Goal: Task Accomplishment & Management: Manage account settings

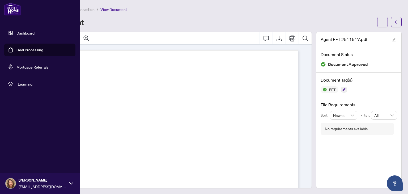
click at [16, 50] on link "Deal Processing" at bounding box center [29, 50] width 27 height 5
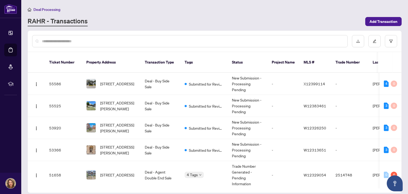
click at [200, 39] on input "text" at bounding box center [192, 41] width 301 height 6
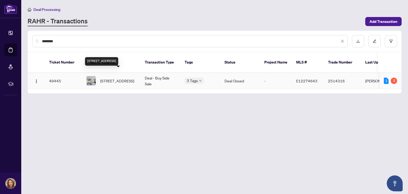
type input "********"
click at [122, 78] on span "[STREET_ADDRESS]" at bounding box center [117, 81] width 34 height 6
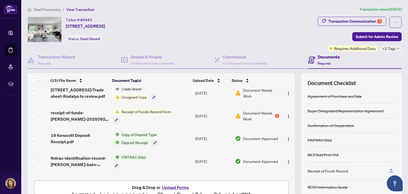
scroll to position [7, 0]
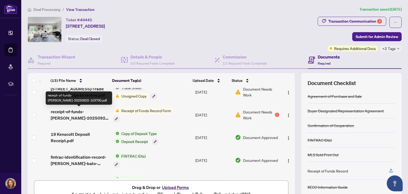
click at [74, 110] on span "receipt-of-funds-[PERSON_NAME]-20250922-103700.pdf" at bounding box center [80, 114] width 58 height 13
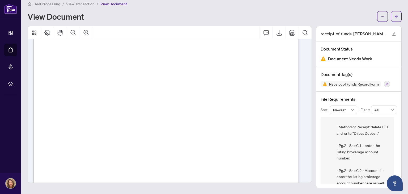
scroll to position [33, 0]
click at [381, 17] on icon "ellipsis" at bounding box center [383, 17] width 4 height 4
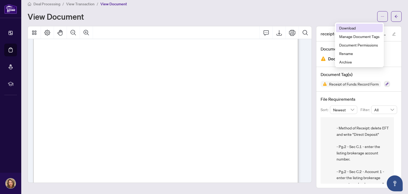
click at [359, 29] on span "Download" at bounding box center [359, 28] width 40 height 6
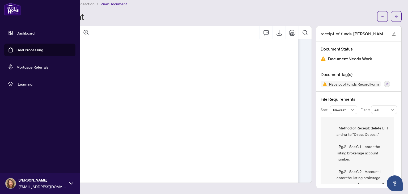
click at [39, 50] on link "Deal Processing" at bounding box center [29, 50] width 27 height 5
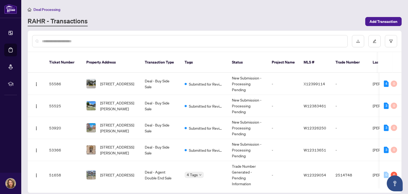
click at [185, 45] on div at bounding box center [190, 41] width 316 height 12
click at [169, 40] on input "text" at bounding box center [192, 41] width 301 height 6
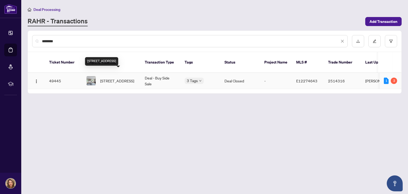
type input "********"
click at [113, 78] on span "[STREET_ADDRESS]" at bounding box center [117, 81] width 34 height 6
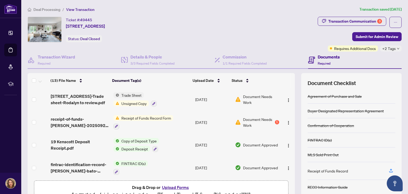
click at [176, 186] on button "Upload Forms" at bounding box center [176, 187] width 30 height 7
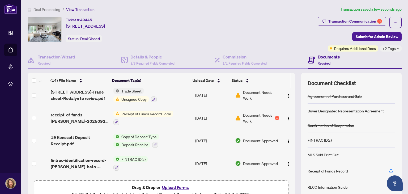
click at [175, 187] on button "Upload Forms" at bounding box center [176, 187] width 30 height 7
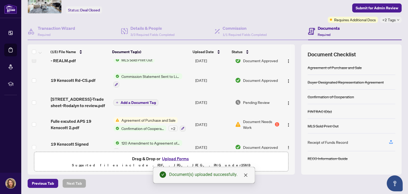
scroll to position [159, 0]
click at [127, 101] on span "Add a Document Tag" at bounding box center [138, 103] width 35 height 4
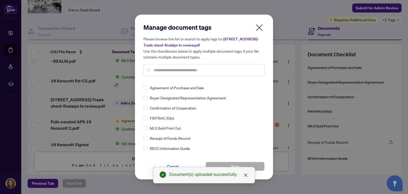
click at [180, 70] on input "text" at bounding box center [206, 70] width 107 height 6
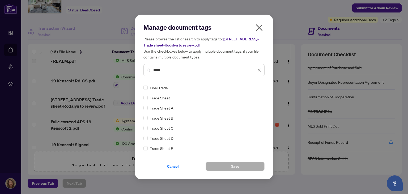
type input "*****"
click at [165, 98] on span "Trade Sheet" at bounding box center [160, 98] width 20 height 6
click at [246, 165] on button "Save" at bounding box center [235, 166] width 59 height 9
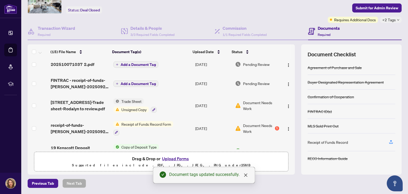
scroll to position [0, 0]
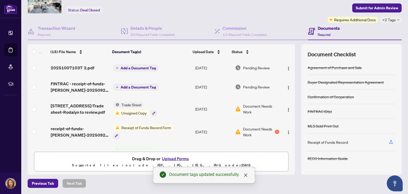
click at [132, 66] on span "Add a Document Tag" at bounding box center [138, 68] width 35 height 4
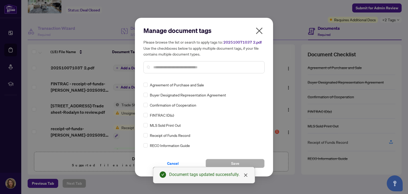
click at [178, 69] on input "text" at bounding box center [206, 67] width 107 height 6
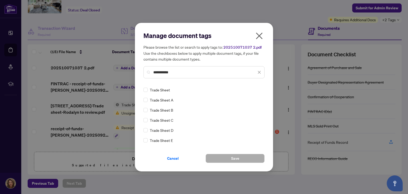
type input "**********"
click at [235, 162] on span "Save" at bounding box center [235, 158] width 8 height 9
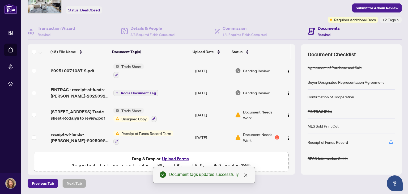
click at [126, 91] on span "Add a Document Tag" at bounding box center [138, 93] width 35 height 4
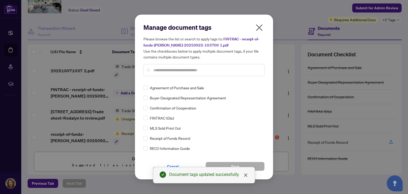
click at [178, 69] on input "text" at bounding box center [206, 70] width 107 height 6
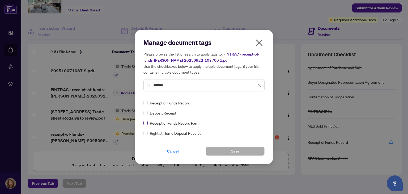
type input "*******"
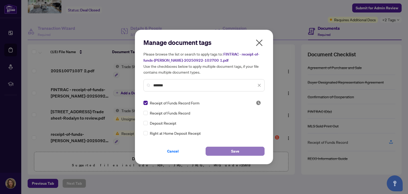
click at [239, 151] on button "Save" at bounding box center [235, 151] width 59 height 9
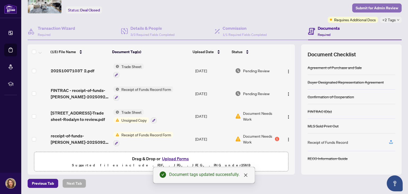
click at [385, 7] on span "Submit for Admin Review" at bounding box center [377, 8] width 43 height 9
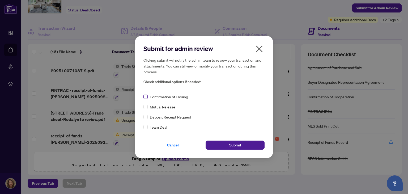
click at [145, 94] on label at bounding box center [146, 97] width 4 height 6
click at [239, 145] on span "Submit" at bounding box center [235, 145] width 12 height 9
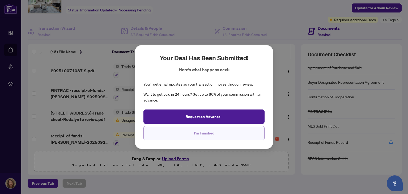
click at [205, 135] on span "I'm Finished" at bounding box center [204, 133] width 20 height 9
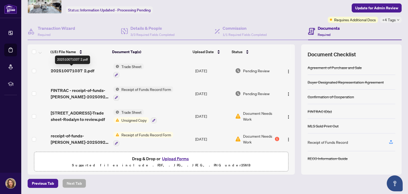
click at [72, 68] on span "202510071037 2.pdf" at bounding box center [73, 71] width 44 height 6
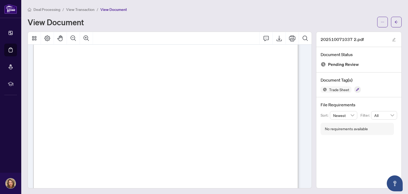
scroll to position [100, 0]
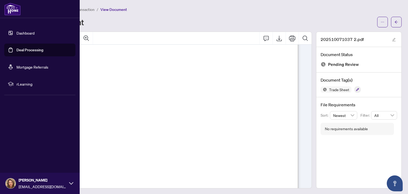
click at [43, 51] on link "Deal Processing" at bounding box center [29, 50] width 27 height 5
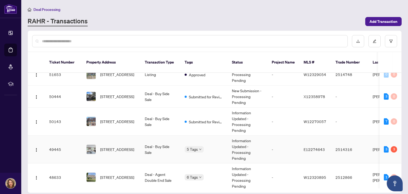
scroll to position [126, 0]
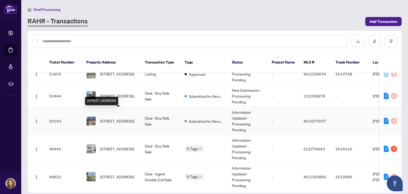
click at [108, 118] on span "[STREET_ADDRESS]" at bounding box center [117, 121] width 34 height 6
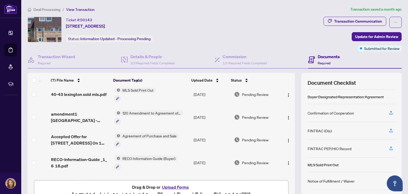
scroll to position [2, 0]
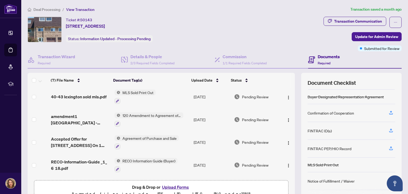
click at [155, 137] on span "Agreement of Purchase and Sale" at bounding box center [149, 138] width 58 height 6
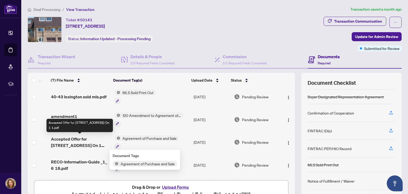
click at [88, 138] on span "Accepted Offer for [STREET_ADDRESS] On 1 1.pdf" at bounding box center [80, 142] width 59 height 13
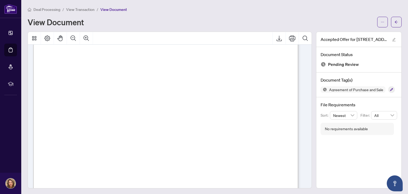
scroll to position [3728, 0]
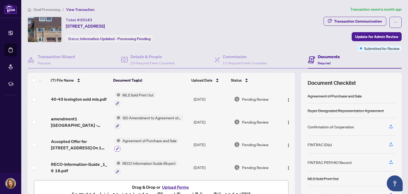
click at [115, 150] on button "button" at bounding box center [118, 149] width 6 height 6
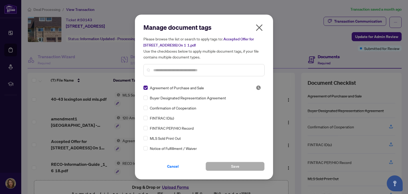
click at [200, 69] on input "text" at bounding box center [206, 70] width 107 height 6
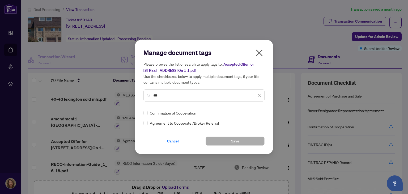
type input "***"
click at [225, 141] on button "Save" at bounding box center [235, 141] width 59 height 9
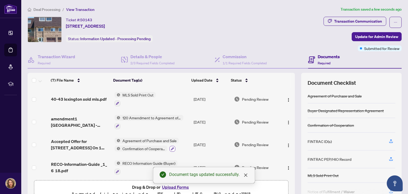
click at [171, 149] on icon "button" at bounding box center [172, 148] width 3 height 3
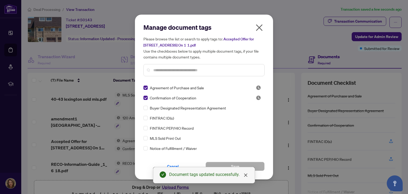
click at [206, 67] on input "text" at bounding box center [206, 70] width 107 height 6
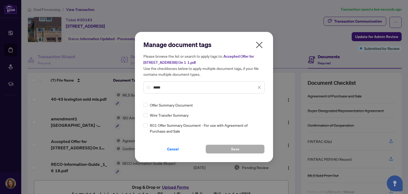
type input "*****"
click at [229, 150] on button "Save" at bounding box center [235, 149] width 59 height 9
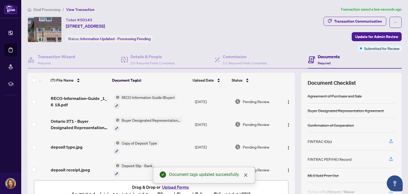
scroll to position [70, 0]
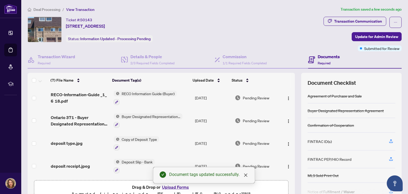
click at [168, 188] on button "Upload Forms" at bounding box center [176, 187] width 30 height 7
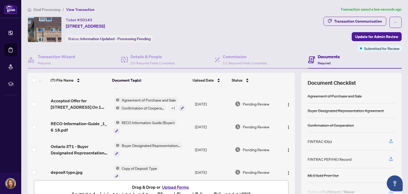
scroll to position [0, 0]
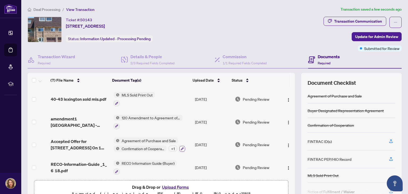
click at [181, 148] on icon "button" at bounding box center [182, 149] width 3 height 3
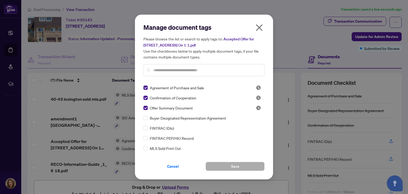
click at [201, 70] on input "text" at bounding box center [206, 70] width 107 height 6
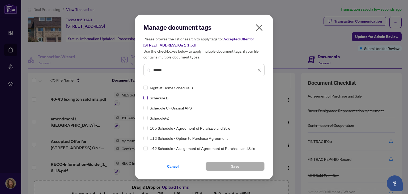
type input "******"
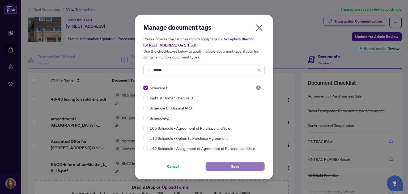
click at [243, 168] on button "Save" at bounding box center [235, 166] width 59 height 9
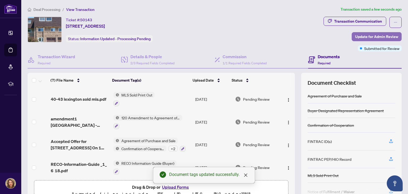
click at [374, 36] on span "Update for Admin Review" at bounding box center [376, 36] width 43 height 9
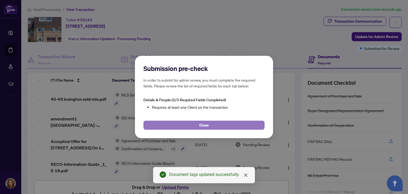
click at [206, 124] on span "Close" at bounding box center [204, 125] width 10 height 9
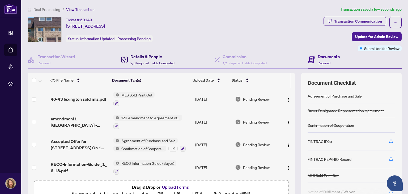
click at [147, 59] on h4 "Details & People" at bounding box center [152, 56] width 44 height 6
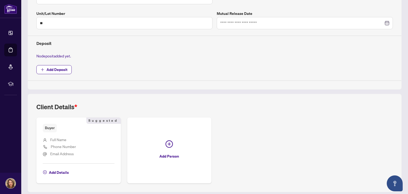
scroll to position [177, 0]
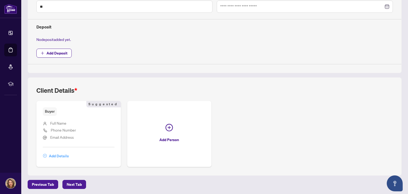
click at [58, 155] on span "Add Details" at bounding box center [59, 156] width 20 height 9
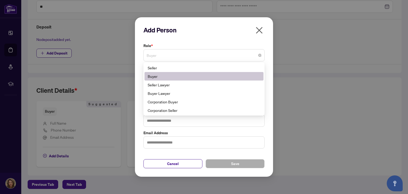
click at [171, 56] on span "Buyer" at bounding box center [204, 55] width 115 height 10
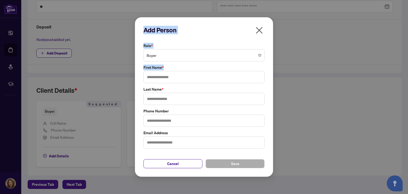
drag, startPoint x: 124, startPoint y: 86, endPoint x: 163, endPoint y: 79, distance: 39.6
click at [163, 79] on div "Add Person Role * Buyer 5 6 11 Seller Buyer Seller Lawyer Buyer Lawyer Corporat…" at bounding box center [204, 97] width 408 height 194
click at [163, 79] on input "text" at bounding box center [204, 77] width 121 height 12
type input "****"
click at [163, 96] on input "text" at bounding box center [204, 99] width 121 height 12
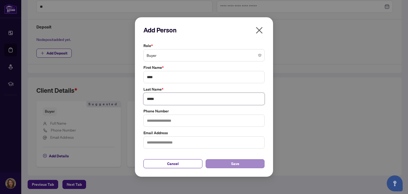
type input "*****"
click at [240, 160] on button "Save" at bounding box center [235, 163] width 59 height 9
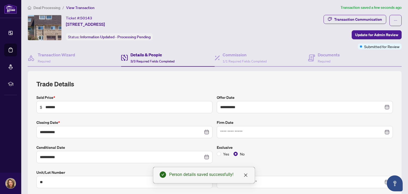
scroll to position [0, 0]
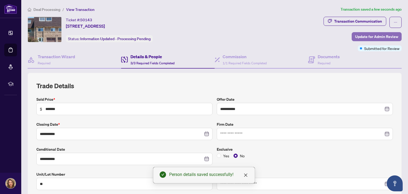
click at [367, 35] on span "Update for Admin Review" at bounding box center [376, 36] width 43 height 9
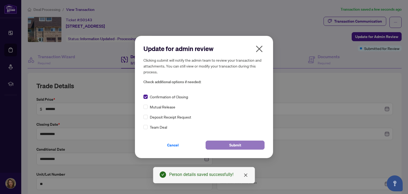
click at [239, 144] on span "Submit" at bounding box center [235, 145] width 12 height 9
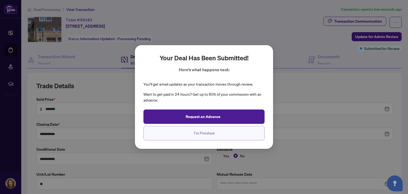
click at [210, 134] on span "I'm Finished" at bounding box center [204, 133] width 20 height 9
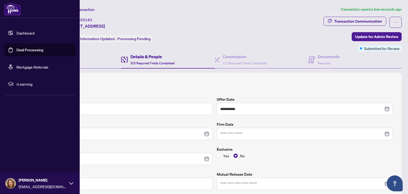
click at [43, 50] on link "Deal Processing" at bounding box center [29, 50] width 27 height 5
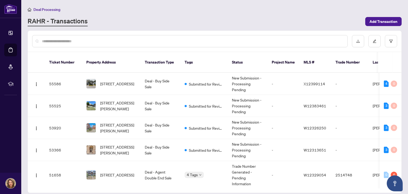
click at [222, 37] on div at bounding box center [190, 41] width 316 height 12
click at [186, 42] on input "text" at bounding box center [192, 41] width 301 height 6
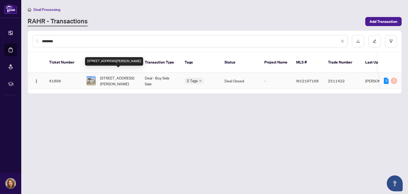
type input "********"
click at [108, 77] on span "[STREET_ADDRESS][PERSON_NAME]" at bounding box center [118, 81] width 36 height 12
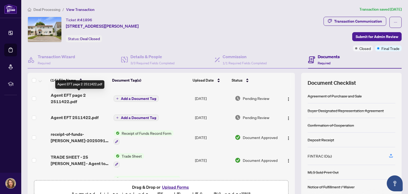
click at [66, 99] on span "Agent EFT page 2 2511422.pdf" at bounding box center [80, 98] width 58 height 13
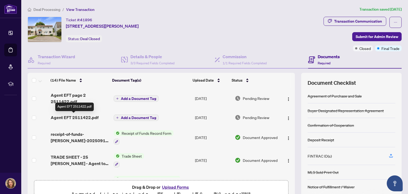
click at [83, 116] on span "Agent EFT 2511422.pdf" at bounding box center [75, 117] width 48 height 6
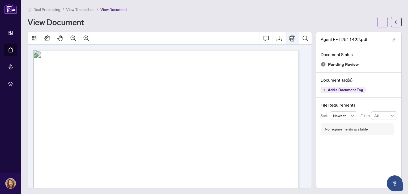
click at [289, 40] on icon "Print" at bounding box center [292, 38] width 6 height 6
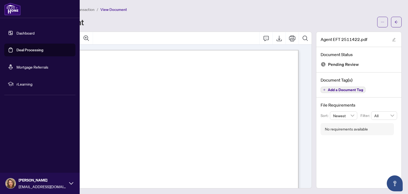
click at [32, 52] on link "Deal Processing" at bounding box center [29, 50] width 27 height 5
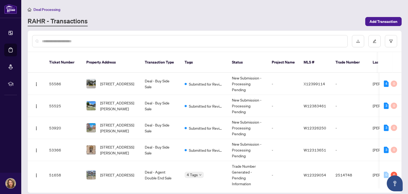
click at [158, 42] on input "text" at bounding box center [192, 41] width 301 height 6
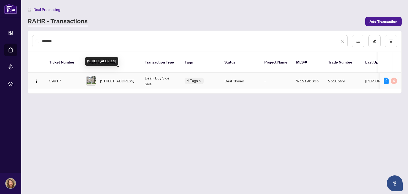
type input "*******"
click at [105, 78] on span "[STREET_ADDRESS]" at bounding box center [117, 81] width 34 height 6
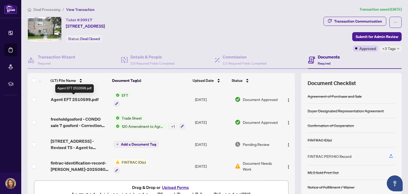
click at [68, 97] on span "Agent EFT 2510599.pdf" at bounding box center [75, 99] width 48 height 6
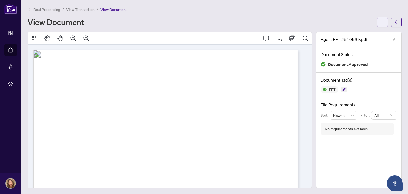
click at [381, 21] on icon "ellipsis" at bounding box center [383, 22] width 4 height 4
click at [289, 37] on icon "Print" at bounding box center [292, 38] width 6 height 6
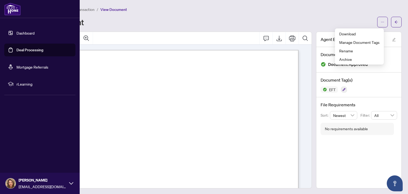
click at [43, 51] on link "Deal Processing" at bounding box center [29, 50] width 27 height 5
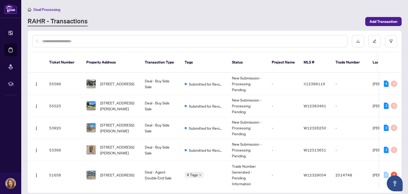
click at [103, 39] on input "text" at bounding box center [192, 41] width 301 height 6
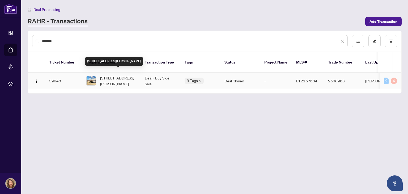
type input "*******"
click at [111, 75] on span "[STREET_ADDRESS][PERSON_NAME]" at bounding box center [118, 81] width 36 height 12
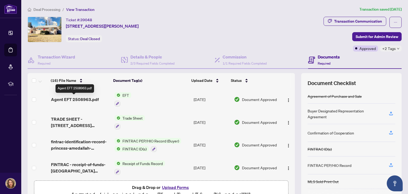
click at [87, 98] on span "Agent EFT 2508963.pdf" at bounding box center [75, 99] width 48 height 6
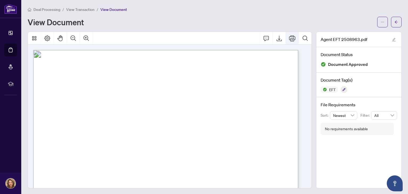
click at [290, 40] on icon "Print" at bounding box center [292, 38] width 6 height 6
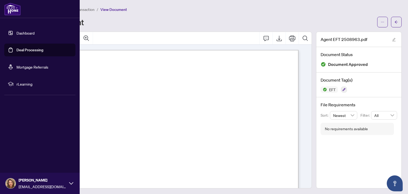
click at [43, 50] on link "Deal Processing" at bounding box center [29, 50] width 27 height 5
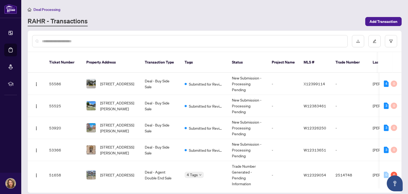
click at [126, 40] on input "text" at bounding box center [192, 41] width 301 height 6
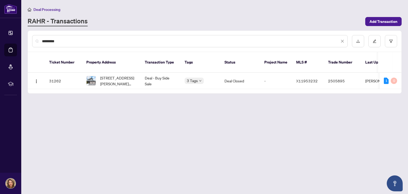
click at [127, 41] on input "*********" at bounding box center [191, 41] width 298 height 6
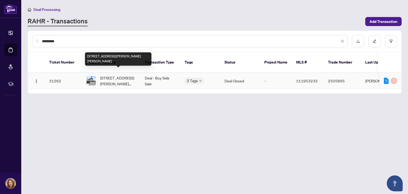
type input "*********"
click at [116, 78] on span "[STREET_ADDRESS][PERSON_NAME][PERSON_NAME]" at bounding box center [118, 81] width 36 height 12
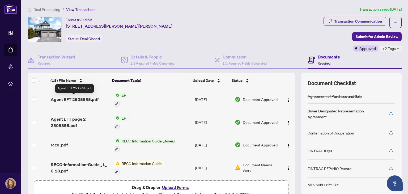
click at [86, 98] on span "Agent EFT 2505895.pdf" at bounding box center [75, 99] width 48 height 6
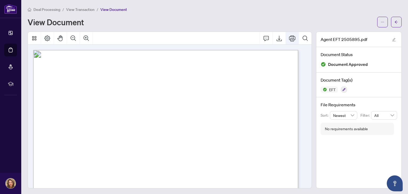
click at [289, 39] on icon "Print" at bounding box center [292, 38] width 6 height 6
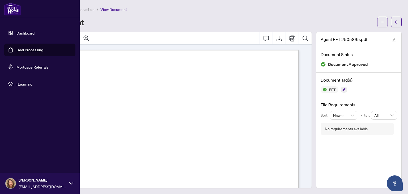
click at [33, 51] on link "Deal Processing" at bounding box center [29, 50] width 27 height 5
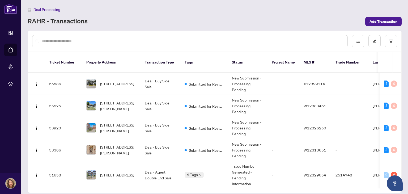
click at [130, 43] on input "text" at bounding box center [192, 41] width 301 height 6
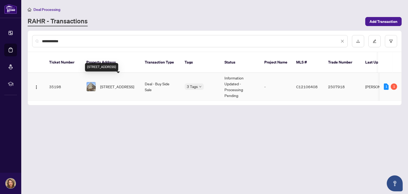
type input "**********"
click at [111, 84] on span "[STREET_ADDRESS]" at bounding box center [117, 87] width 34 height 6
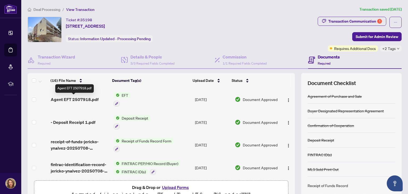
click at [71, 98] on span "Agent EFT 2507918.pdf" at bounding box center [75, 99] width 48 height 6
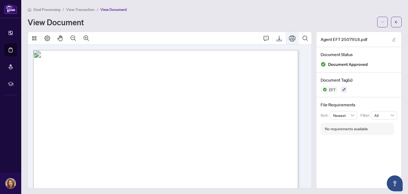
click at [289, 39] on icon "Print" at bounding box center [292, 38] width 6 height 6
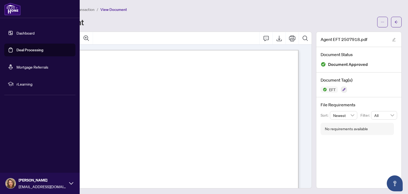
click at [32, 50] on link "Deal Processing" at bounding box center [29, 50] width 27 height 5
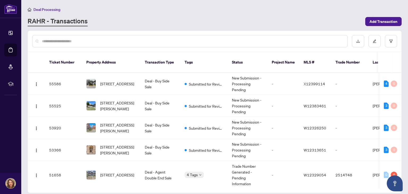
click at [119, 39] on input "text" at bounding box center [192, 41] width 301 height 6
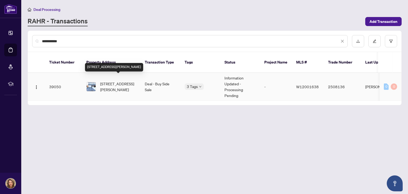
type input "**********"
click at [117, 82] on span "[STREET_ADDRESS][PERSON_NAME]" at bounding box center [118, 87] width 36 height 12
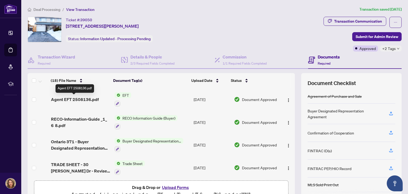
click at [85, 98] on span "Agent EFT 2508136.pdf" at bounding box center [75, 99] width 48 height 6
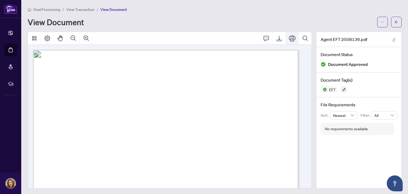
click at [286, 39] on button "Print" at bounding box center [292, 38] width 13 height 13
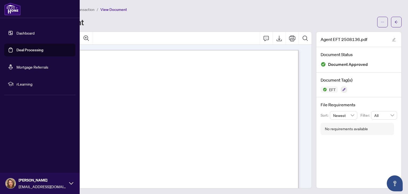
click at [37, 51] on link "Deal Processing" at bounding box center [29, 50] width 27 height 5
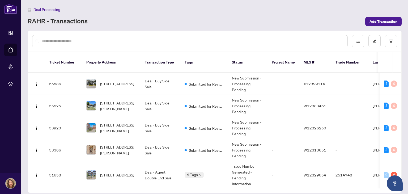
click at [131, 39] on input "text" at bounding box center [192, 41] width 301 height 6
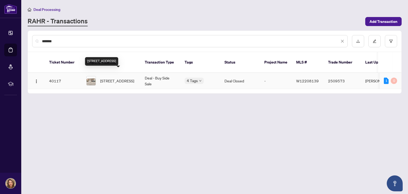
type input "*******"
click at [109, 78] on span "[STREET_ADDRESS]" at bounding box center [117, 81] width 34 height 6
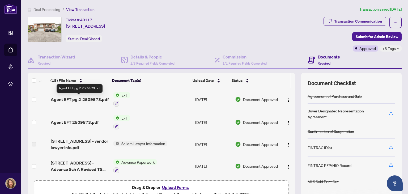
click at [85, 98] on span "Agent EFT pg 2 2509573.pdf" at bounding box center [80, 99] width 58 height 6
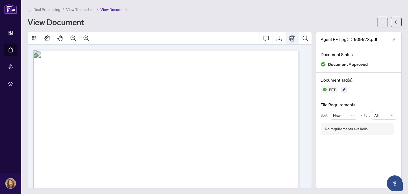
click at [289, 37] on icon "Print" at bounding box center [292, 38] width 6 height 6
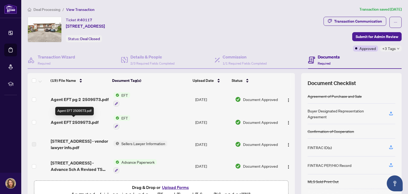
click at [82, 122] on span "Agent EFT 2509573.pdf" at bounding box center [75, 122] width 48 height 6
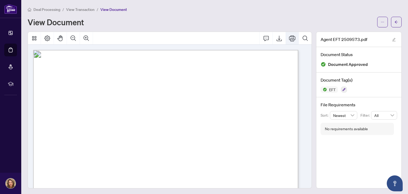
click at [289, 38] on icon "Print" at bounding box center [292, 38] width 6 height 6
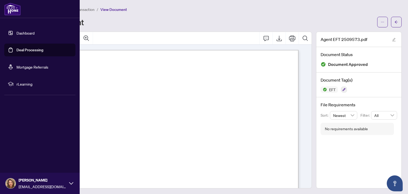
click at [34, 52] on link "Deal Processing" at bounding box center [29, 50] width 27 height 5
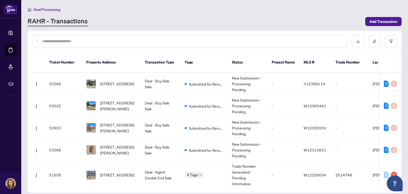
click at [191, 39] on input "text" at bounding box center [192, 41] width 301 height 6
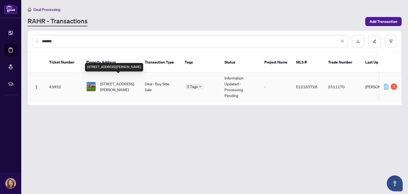
click at [117, 81] on span "[STREET_ADDRESS][PERSON_NAME]" at bounding box center [118, 87] width 36 height 12
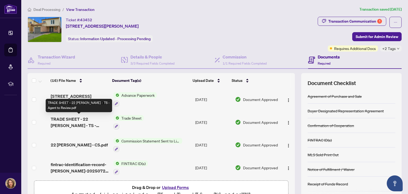
click at [76, 122] on span "TRADE SHEET - 22 [PERSON_NAME] - TS - Agent to Review.pdf" at bounding box center [80, 122] width 58 height 13
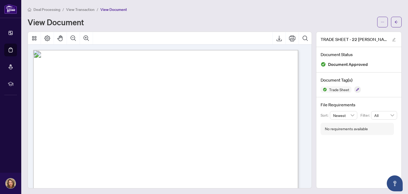
click at [361, 128] on div "No requirements available" at bounding box center [346, 129] width 43 height 6
click at [188, 12] on div "Deal Processing / View Transaction / View Document View Document" at bounding box center [215, 16] width 374 height 21
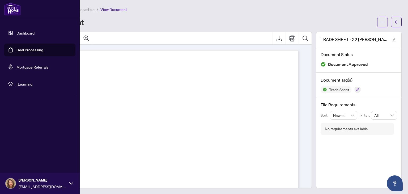
click at [31, 52] on link "Deal Processing" at bounding box center [29, 50] width 27 height 5
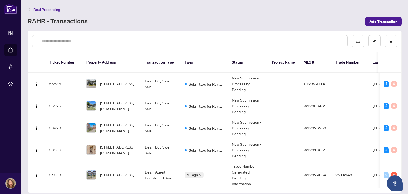
click at [127, 45] on div at bounding box center [190, 41] width 316 height 12
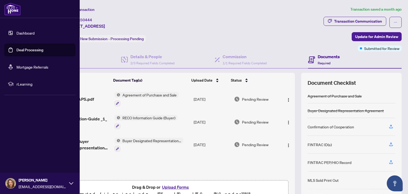
click at [29, 50] on link "Deal Processing" at bounding box center [29, 50] width 27 height 5
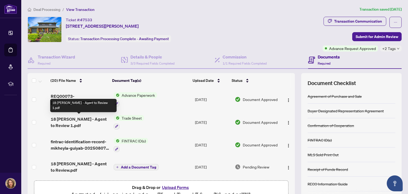
click at [76, 119] on span "18 [PERSON_NAME] - Agent to Review 1.pdf" at bounding box center [80, 122] width 58 height 13
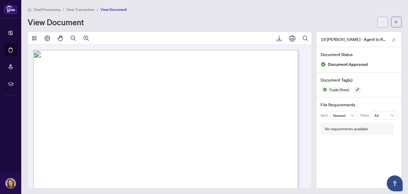
click at [381, 22] on icon "ellipsis" at bounding box center [383, 22] width 4 height 4
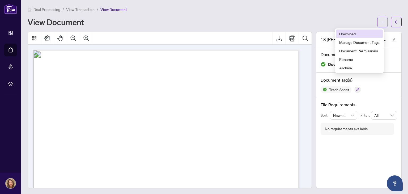
click at [357, 33] on span "Download" at bounding box center [359, 34] width 40 height 6
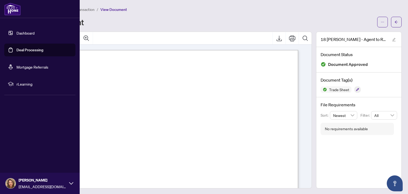
click at [27, 49] on link "Deal Processing" at bounding box center [29, 50] width 27 height 5
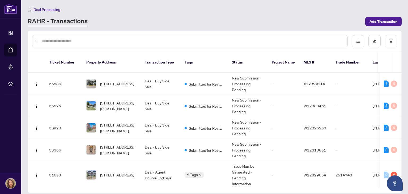
click at [284, 42] on input "text" at bounding box center [192, 41] width 301 height 6
type input "*******"
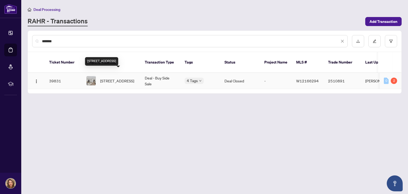
click at [125, 78] on span "[STREET_ADDRESS]" at bounding box center [117, 81] width 34 height 6
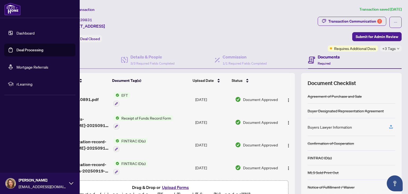
click at [32, 51] on link "Deal Processing" at bounding box center [29, 50] width 27 height 5
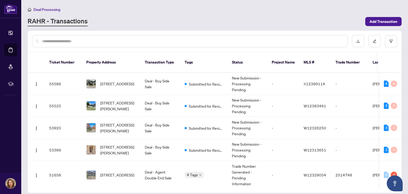
click at [122, 39] on input "text" at bounding box center [192, 41] width 301 height 6
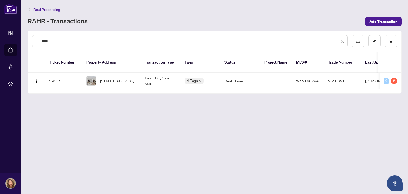
type input "*****"
click at [114, 78] on span "[STREET_ADDRESS]" at bounding box center [117, 81] width 34 height 6
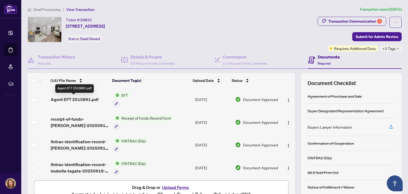
click at [72, 98] on span "Agent EFT 2510891.pdf" at bounding box center [75, 99] width 48 height 6
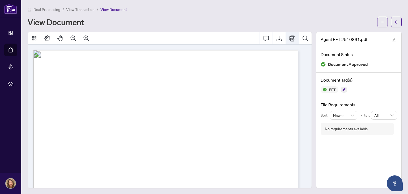
click at [289, 37] on icon "Print" at bounding box center [292, 38] width 6 height 6
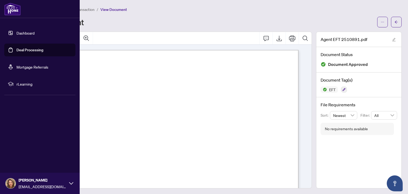
click at [39, 51] on link "Deal Processing" at bounding box center [29, 50] width 27 height 5
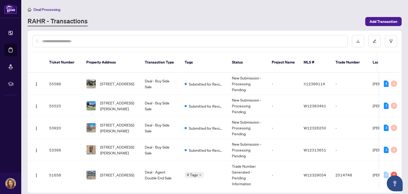
click at [141, 39] on input "text" at bounding box center [192, 41] width 301 height 6
click at [176, 42] on input "text" at bounding box center [192, 41] width 301 height 6
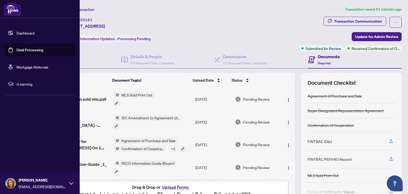
click at [43, 50] on link "Deal Processing" at bounding box center [29, 50] width 27 height 5
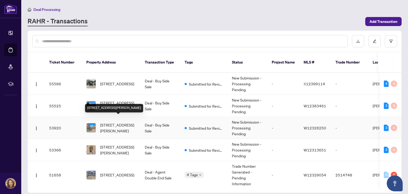
click at [117, 122] on span "[STREET_ADDRESS][PERSON_NAME]" at bounding box center [118, 128] width 36 height 12
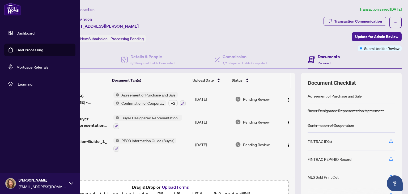
click at [31, 49] on link "Deal Processing" at bounding box center [29, 50] width 27 height 5
